Goal: Information Seeking & Learning: Learn about a topic

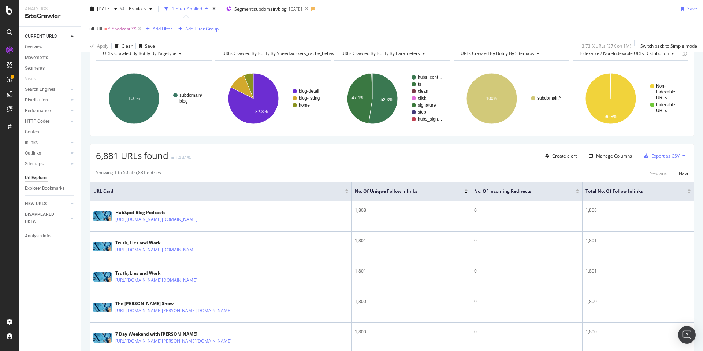
scroll to position [33, 0]
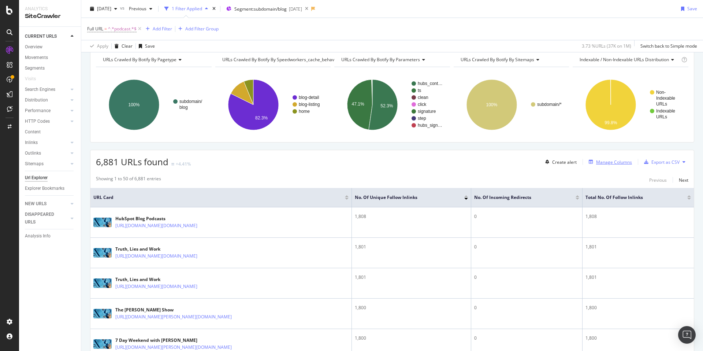
click at [610, 161] on div "Manage Columns" at bounding box center [614, 162] width 36 height 6
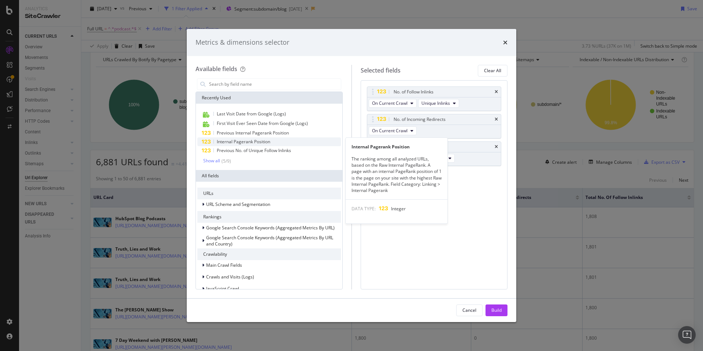
click at [267, 140] on span "Internal Pagerank Position" at bounding box center [243, 141] width 53 height 6
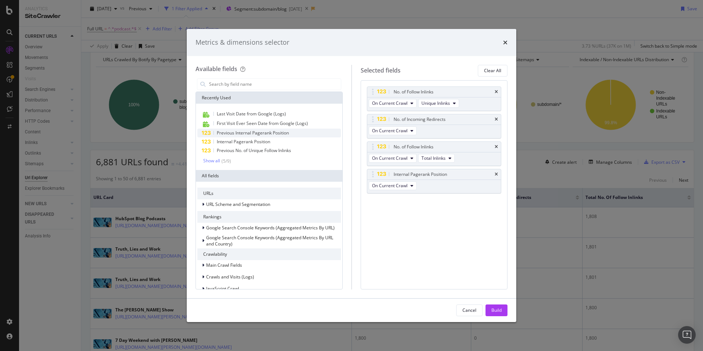
click at [272, 133] on span "Previous Internal Pagerank Position" at bounding box center [253, 133] width 72 height 6
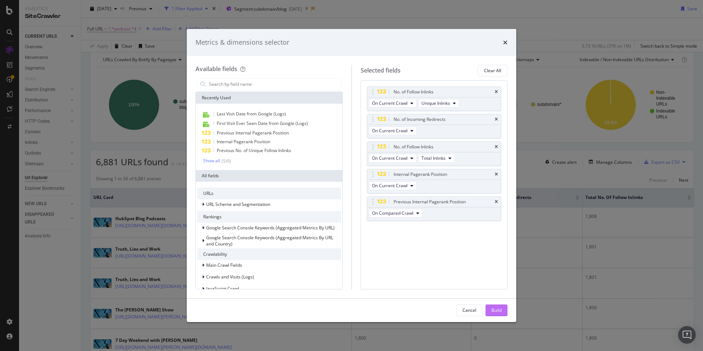
click at [498, 313] on div "Build" at bounding box center [496, 310] width 10 height 6
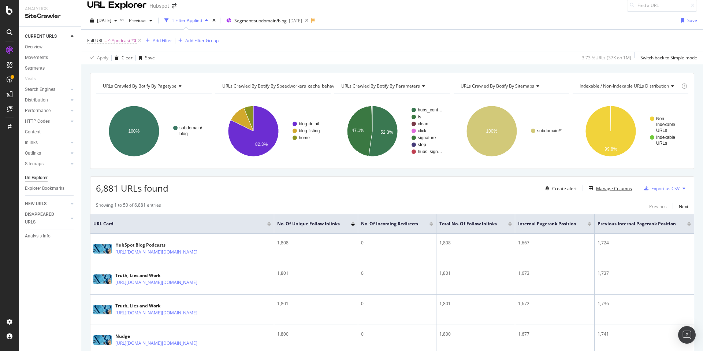
scroll to position [7, 0]
click at [110, 12] on div "[DATE] vs Previous 1 Filter Applied Segment: subdomain/blog [DATE] Save Full UR…" at bounding box center [392, 37] width 622 height 52
click at [111, 18] on span "[DATE]" at bounding box center [104, 20] width 14 height 6
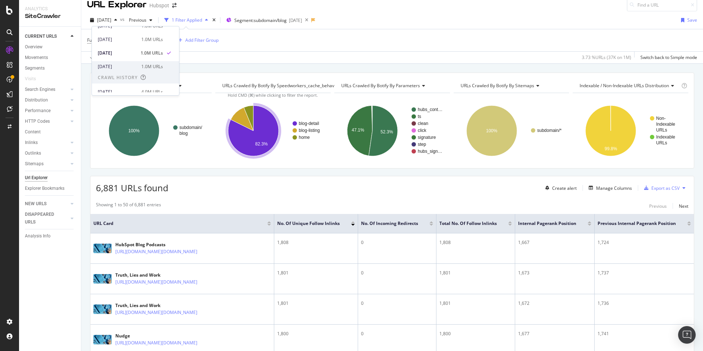
scroll to position [120, 0]
click at [122, 73] on div "[DATE]" at bounding box center [117, 73] width 39 height 7
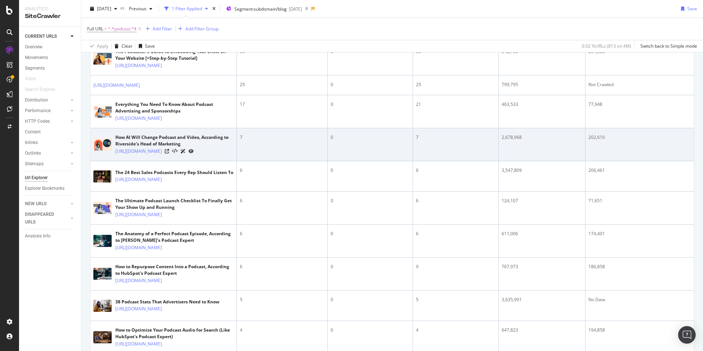
scroll to position [260, 0]
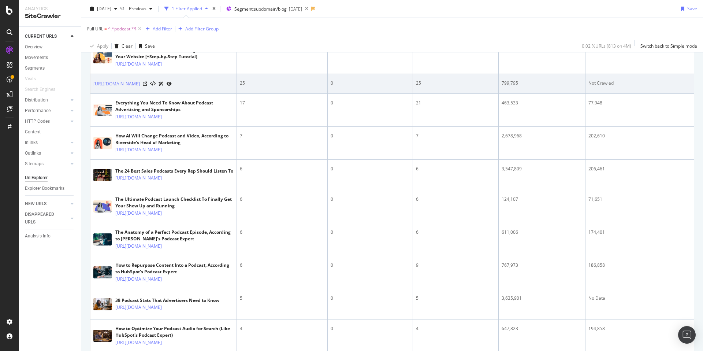
click at [98, 88] on link "[URL][DOMAIN_NAME]" at bounding box center [116, 83] width 47 height 7
click at [147, 86] on icon at bounding box center [145, 84] width 4 height 4
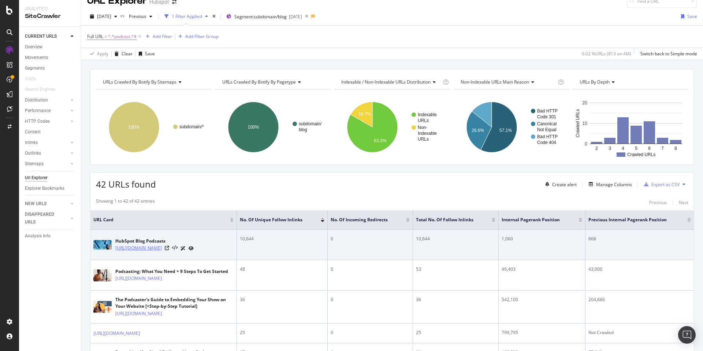
scroll to position [0, 0]
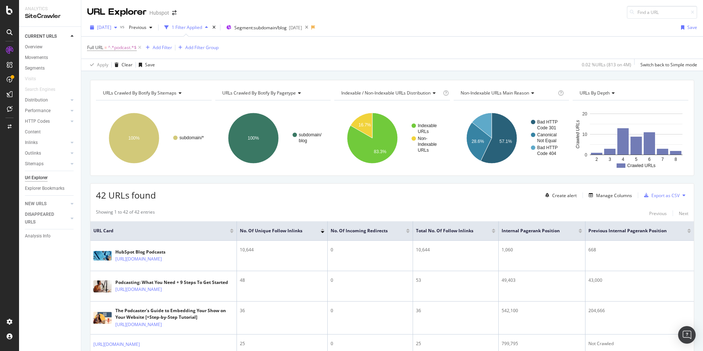
click at [111, 27] on span "[DATE]" at bounding box center [104, 27] width 14 height 6
click at [123, 56] on div "[DATE]" at bounding box center [117, 54] width 39 height 7
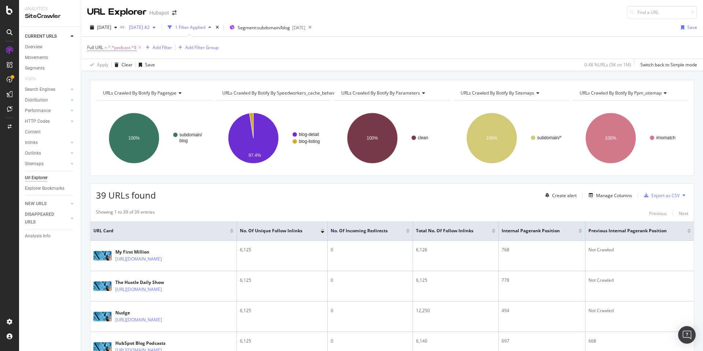
click at [159, 30] on div "[DATE] #2" at bounding box center [142, 27] width 33 height 11
click at [150, 27] on span "[DATE] #2" at bounding box center [138, 27] width 24 height 6
click at [123, 47] on span "^.*podcast.*$" at bounding box center [122, 47] width 29 height 10
click at [102, 79] on input "podcast" at bounding box center [128, 78] width 69 height 12
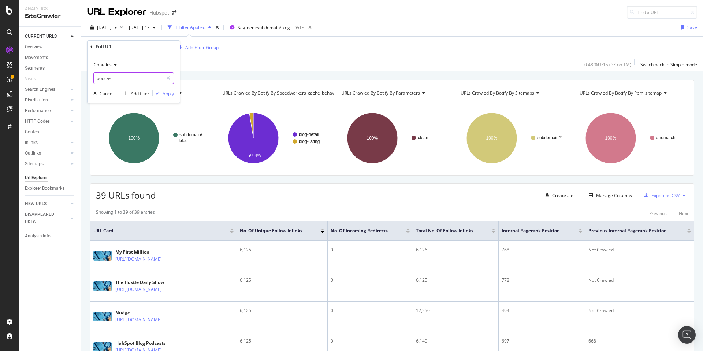
click at [102, 79] on input "podcast" at bounding box center [128, 78] width 69 height 12
type input "video"
click at [164, 91] on div "Apply" at bounding box center [168, 93] width 11 height 6
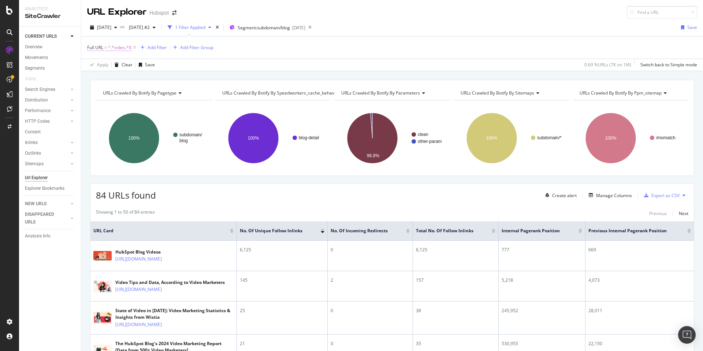
click at [120, 47] on span "^.*video.*$" at bounding box center [119, 47] width 23 height 10
click at [113, 75] on input "video" at bounding box center [128, 78] width 69 height 12
type input "youtube"
click at [168, 97] on div "Contains youtube Cancel Add filter Apply" at bounding box center [134, 78] width 92 height 50
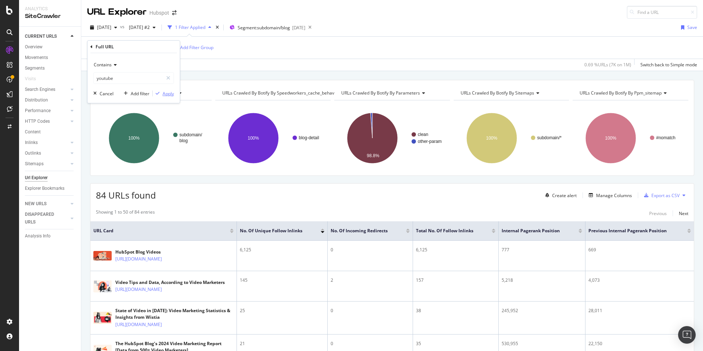
click at [169, 93] on div "Apply" at bounding box center [168, 93] width 11 height 6
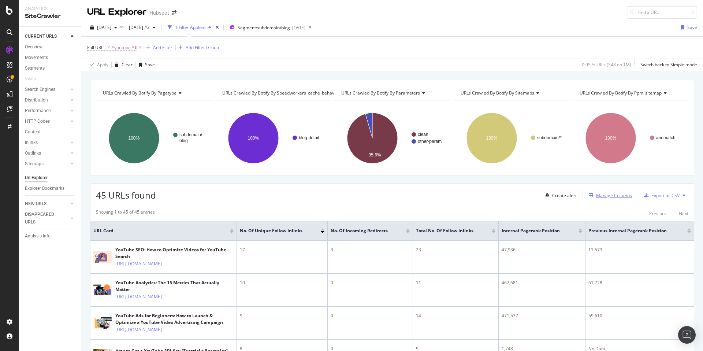
click at [622, 196] on div "Manage Columns" at bounding box center [614, 195] width 36 height 6
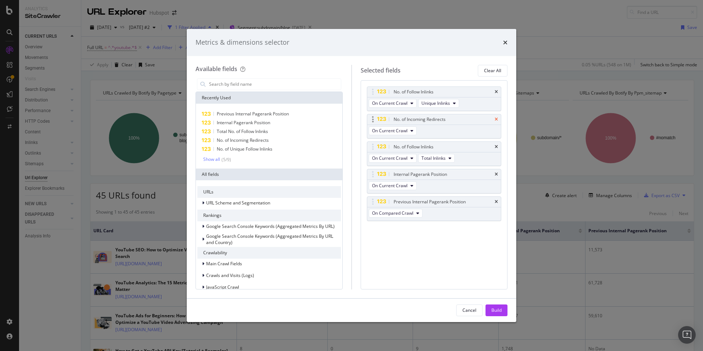
click at [495, 119] on icon "times" at bounding box center [496, 119] width 3 height 4
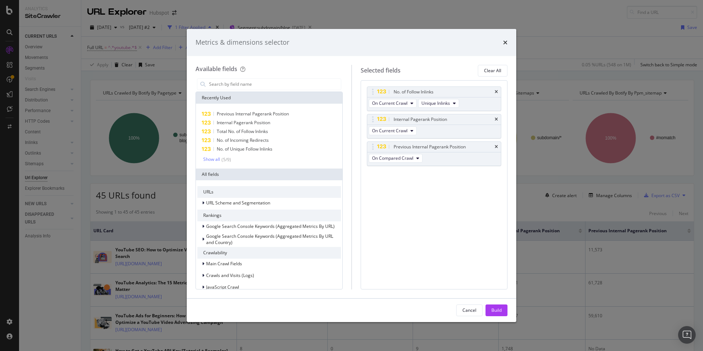
click at [495, 119] on icon "times" at bounding box center [496, 119] width 3 height 4
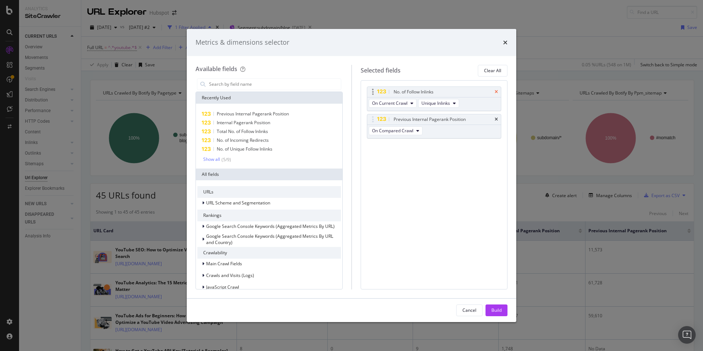
click at [498, 91] on icon "times" at bounding box center [496, 92] width 3 height 4
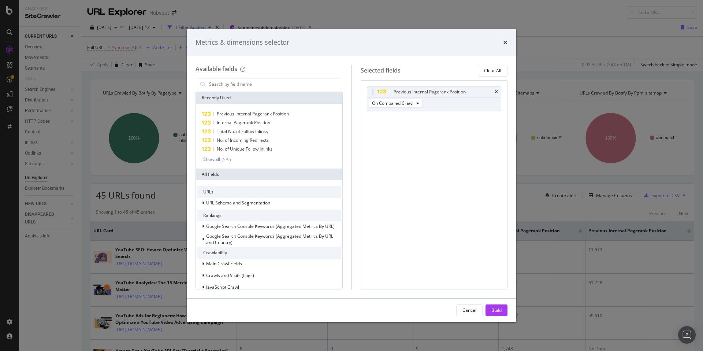
click at [498, 91] on icon "times" at bounding box center [496, 92] width 3 height 4
click at [254, 132] on span "Total No. of Follow Inlinks" at bounding box center [242, 131] width 51 height 6
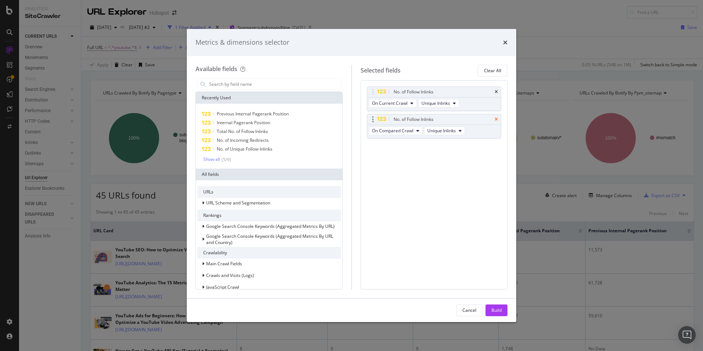
click at [495, 120] on icon "times" at bounding box center [496, 119] width 3 height 4
click at [209, 161] on div "Show all" at bounding box center [211, 159] width 17 height 5
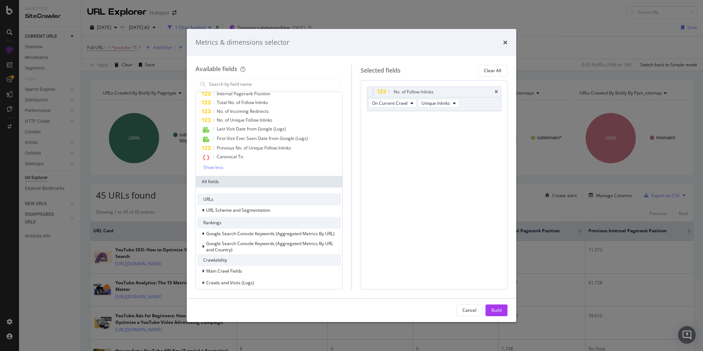
scroll to position [32, 0]
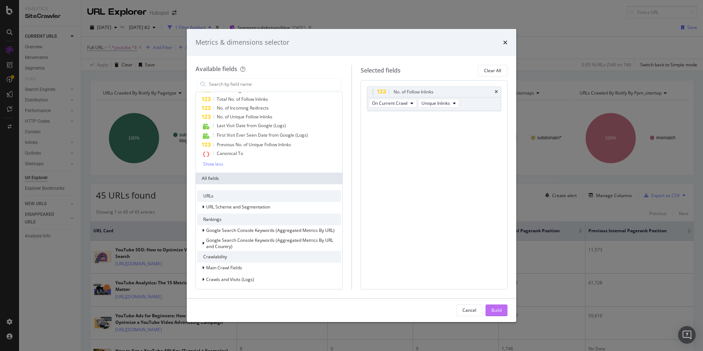
click at [498, 313] on div "Build" at bounding box center [496, 310] width 10 height 6
